Goal: Information Seeking & Learning: Stay updated

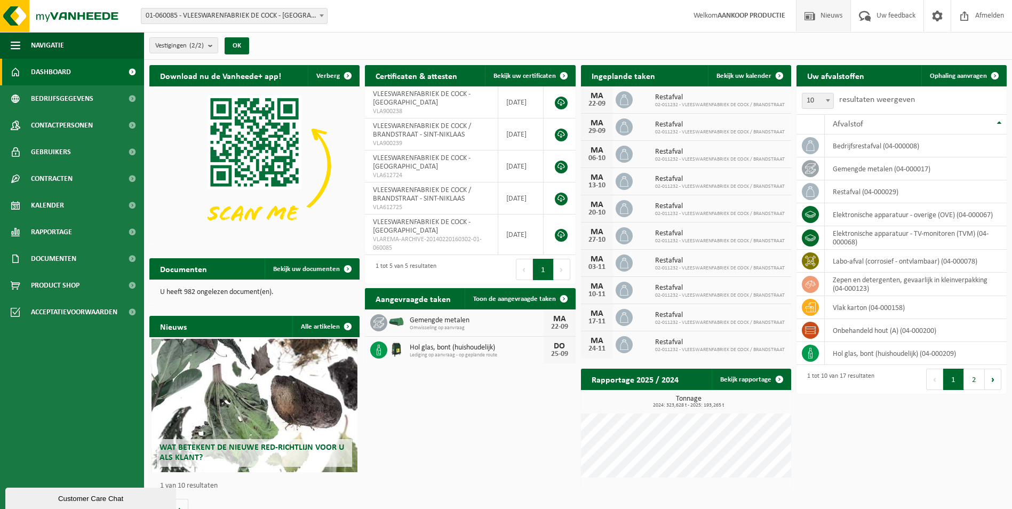
click at [822, 23] on span "Nieuws" at bounding box center [831, 15] width 27 height 31
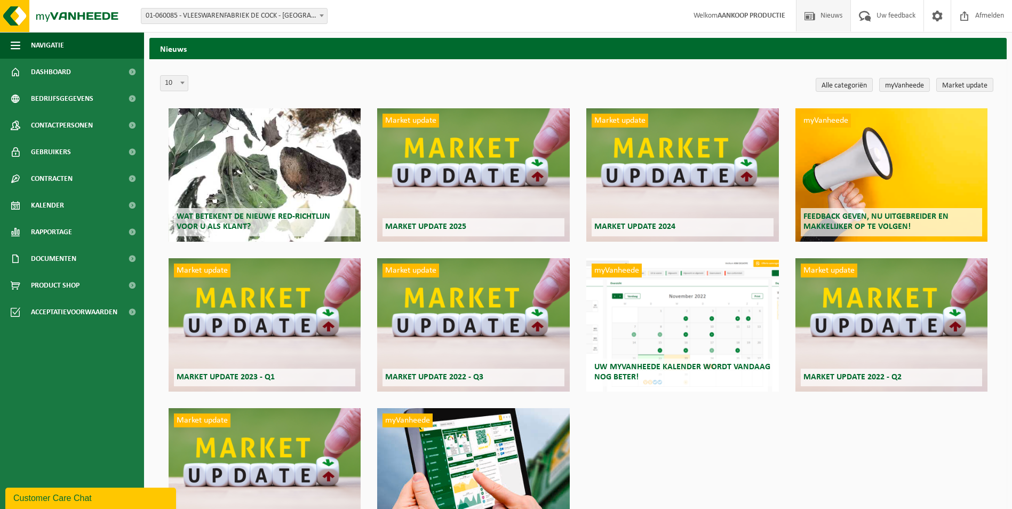
click at [430, 230] on span "Market update 2025" at bounding box center [425, 227] width 81 height 9
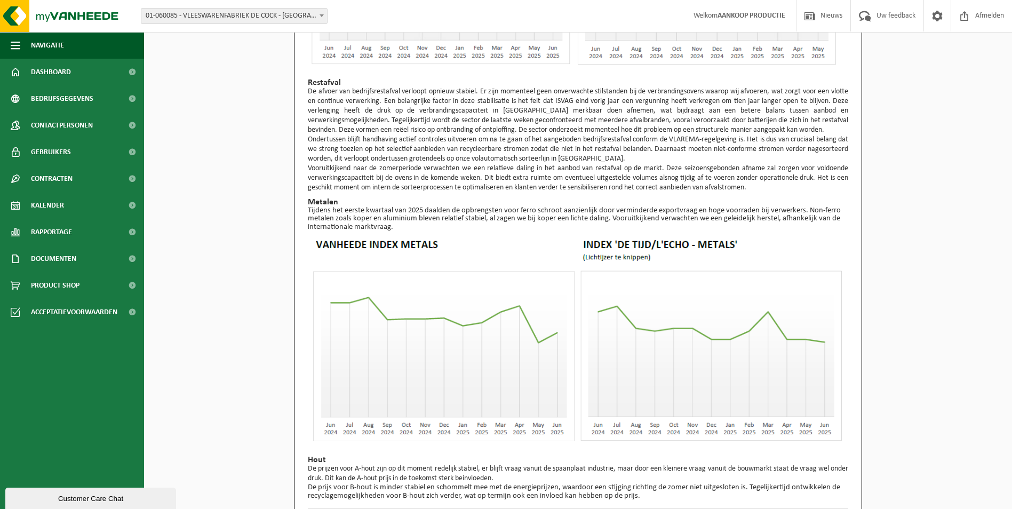
scroll to position [686, 0]
